Goal: Task Accomplishment & Management: Use online tool/utility

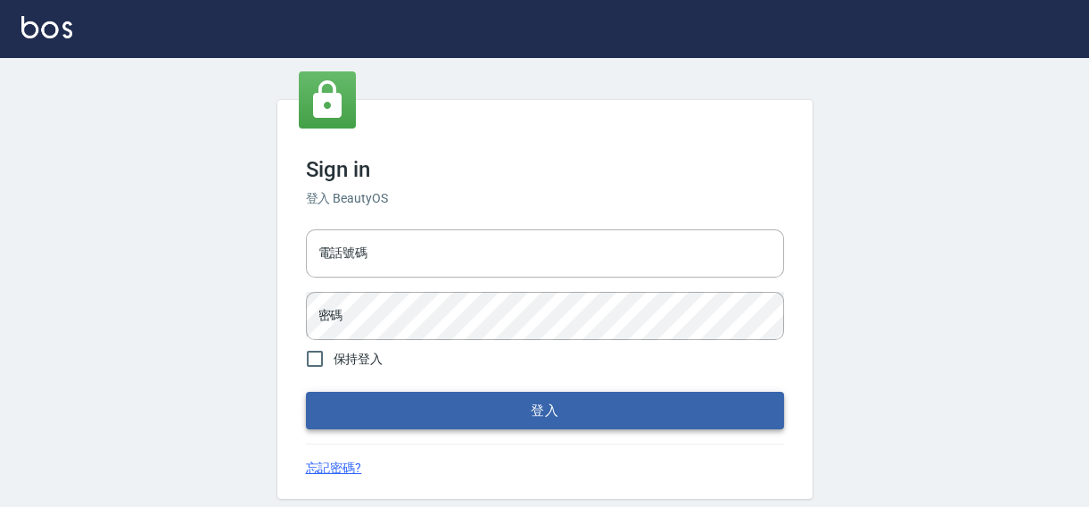
type input "0422211177"
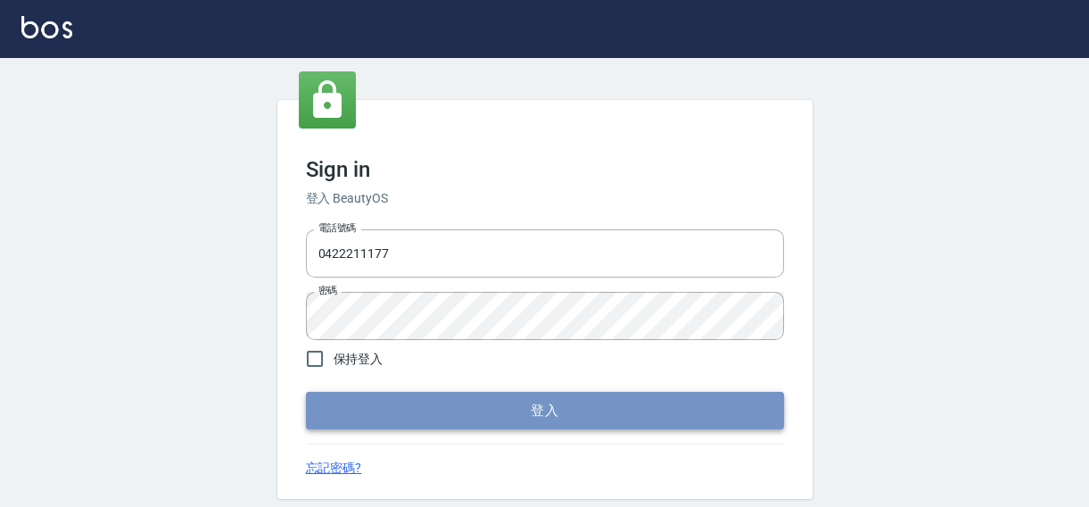
click at [520, 399] on button "登入" at bounding box center [545, 410] width 478 height 37
